Goal: Find specific page/section: Find specific page/section

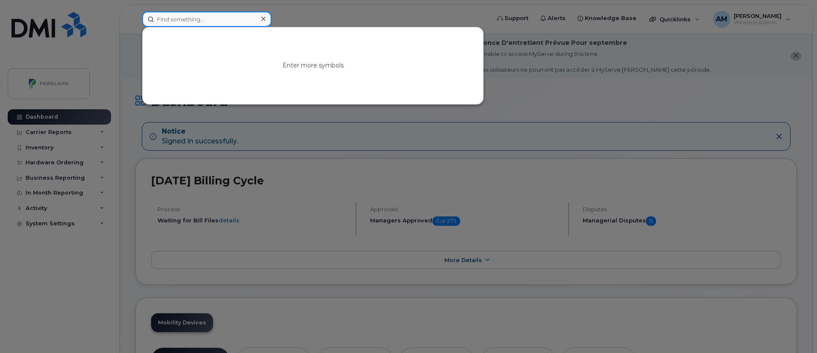
paste input "[PERSON_NAME]"
type input "[PERSON_NAME]"
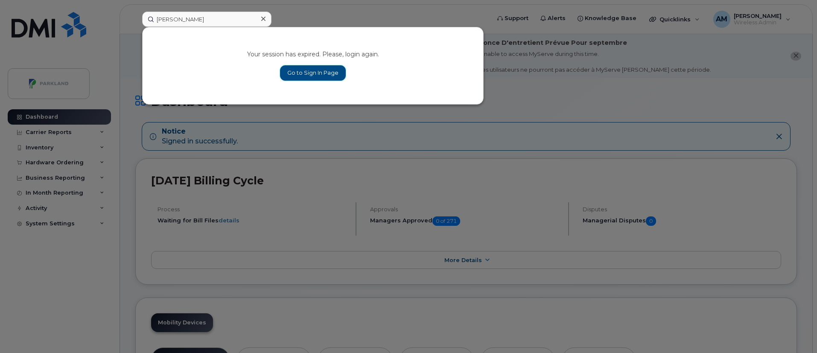
click at [297, 70] on link "Go to Sign In Page" at bounding box center [313, 72] width 66 height 15
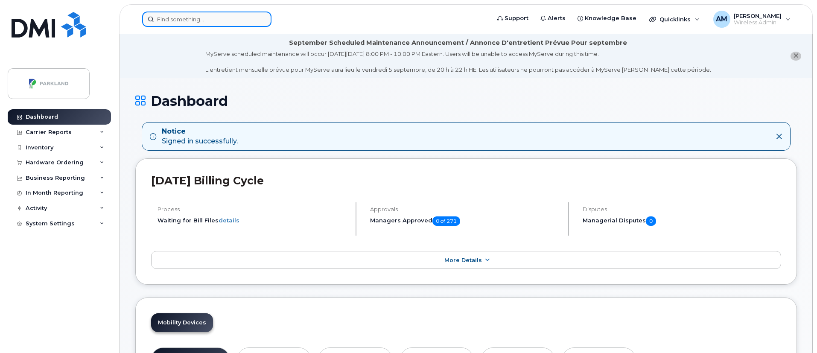
click at [224, 18] on input at bounding box center [206, 19] width 129 height 15
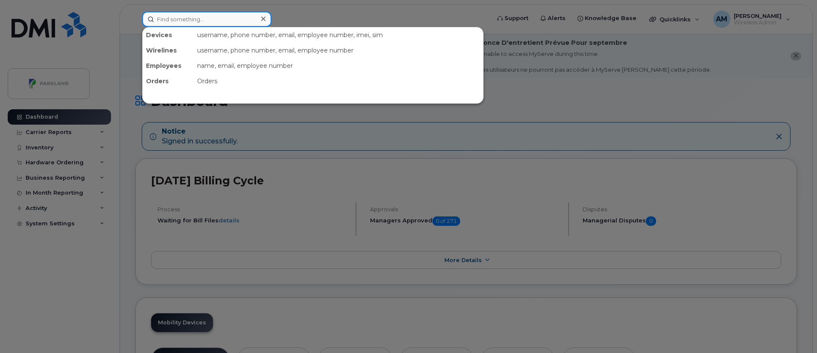
paste input "[PERSON_NAME]"
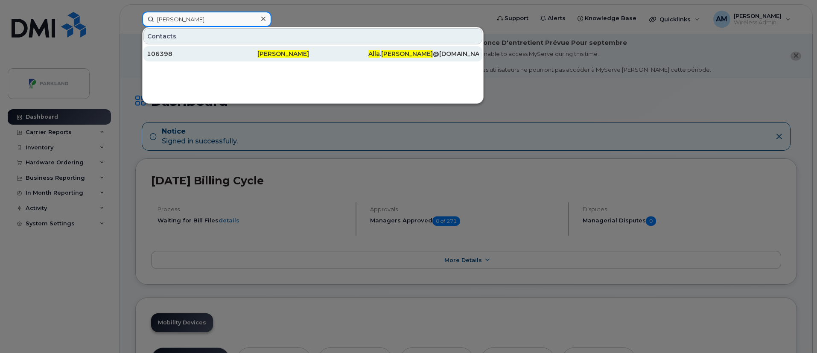
type input "[PERSON_NAME]"
click at [275, 50] on span "[PERSON_NAME]" at bounding box center [283, 54] width 52 height 8
